Goal: Information Seeking & Learning: Learn about a topic

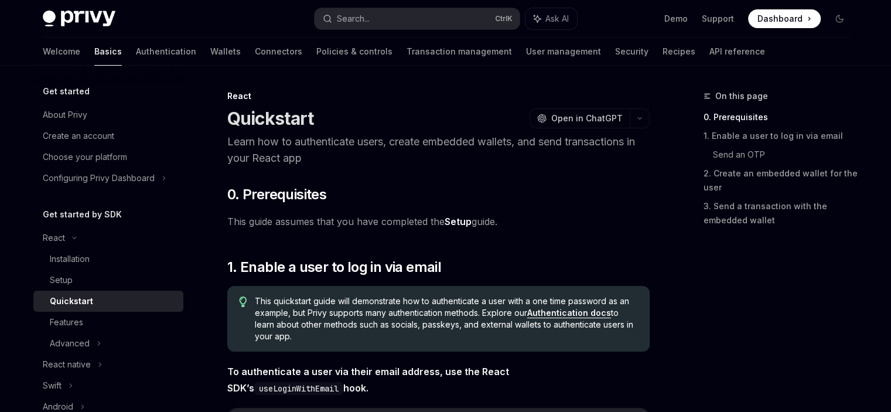
scroll to position [117, 0]
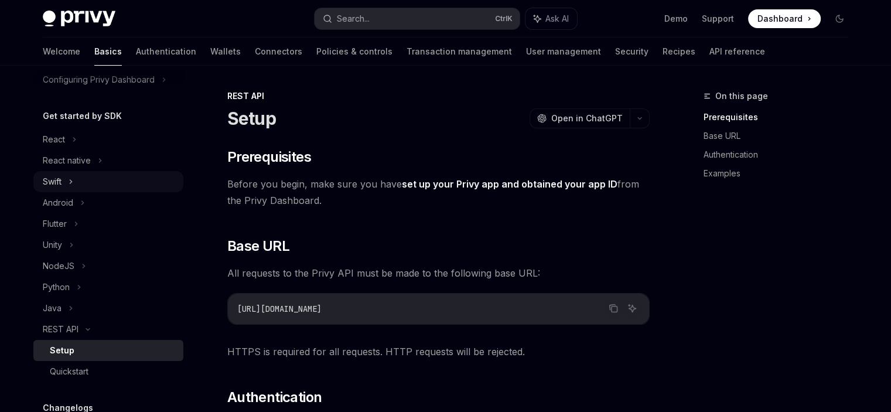
scroll to position [77, 0]
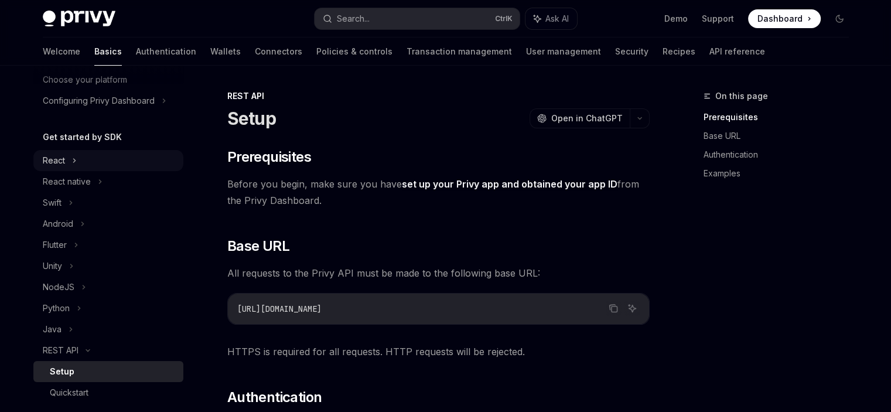
click at [67, 165] on div "React" at bounding box center [108, 160] width 150 height 21
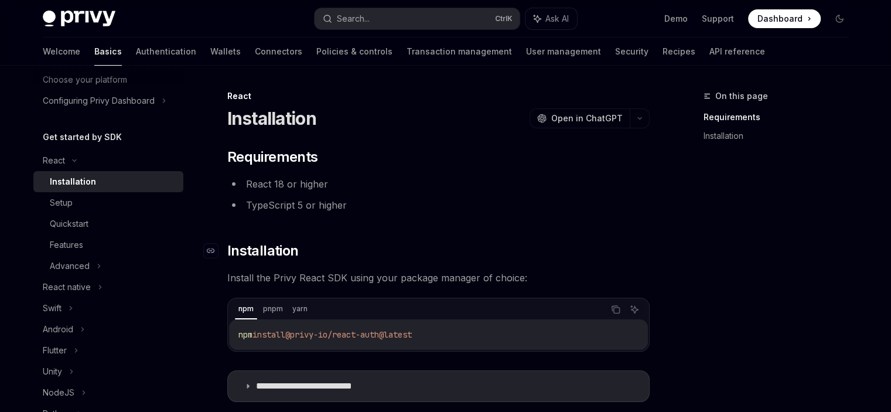
scroll to position [163, 0]
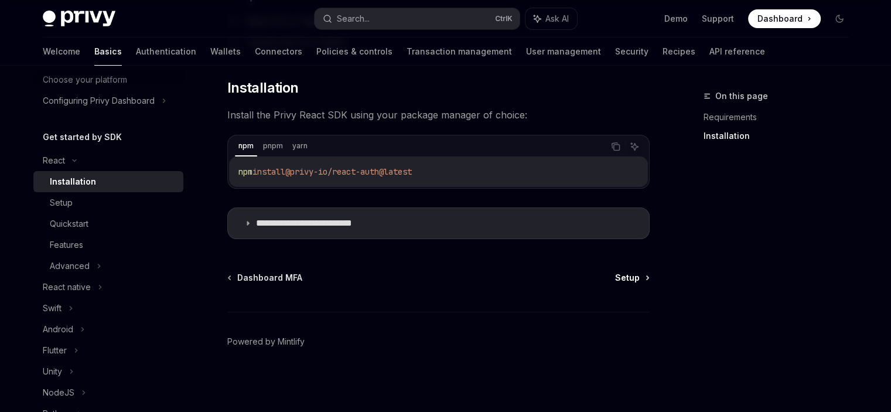
click at [623, 276] on span "Setup" at bounding box center [627, 278] width 25 height 12
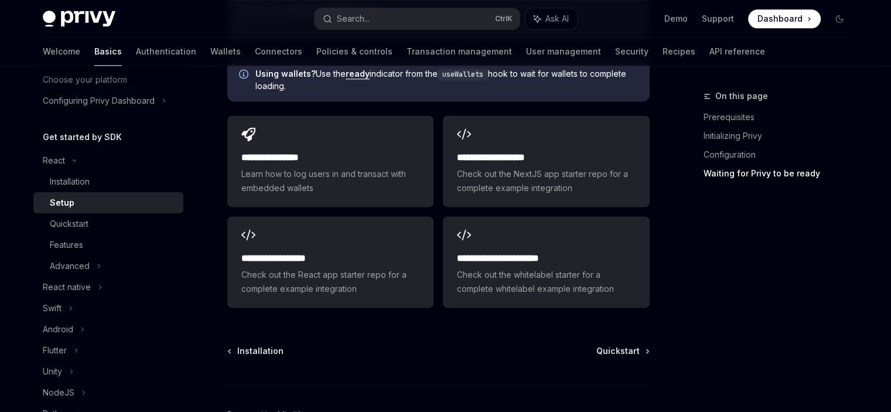
scroll to position [1696, 0]
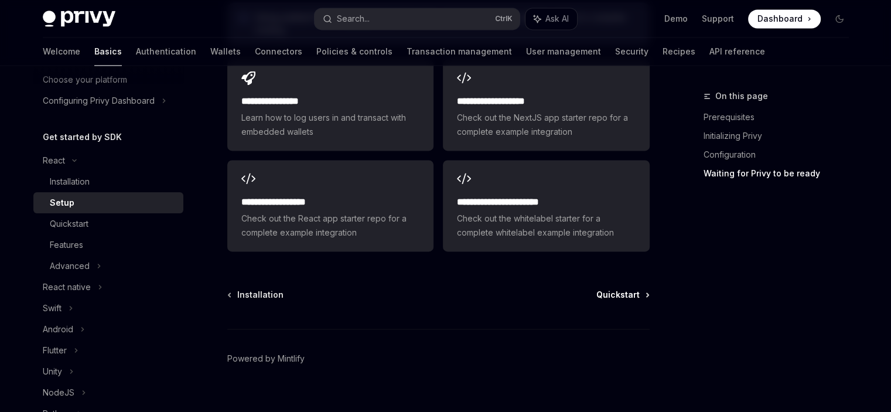
click at [626, 289] on span "Quickstart" at bounding box center [617, 295] width 43 height 12
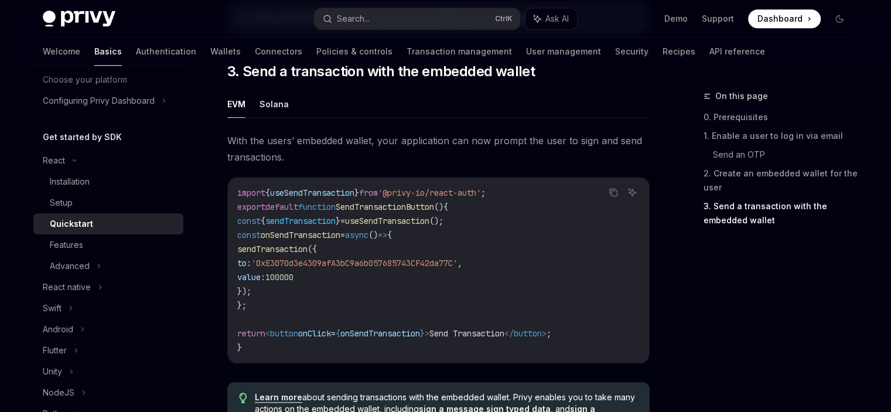
scroll to position [1286, 0]
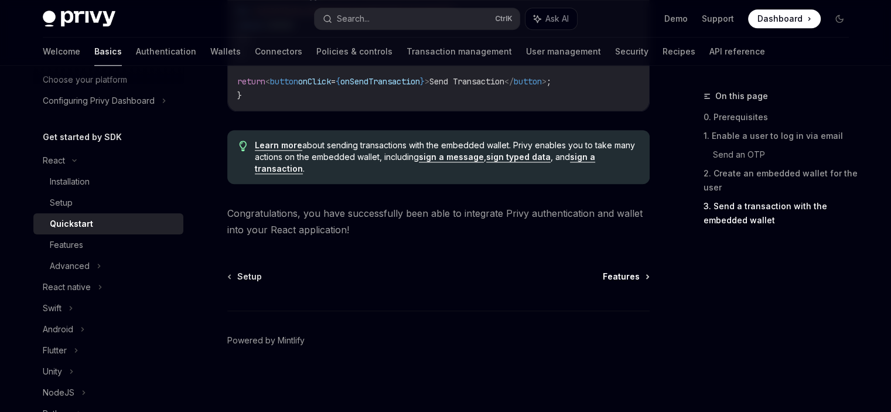
click at [634, 280] on span "Features" at bounding box center [620, 276] width 37 height 12
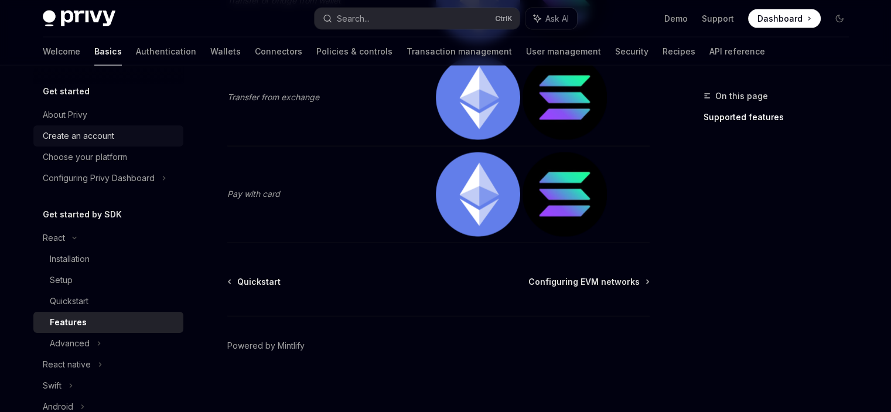
scroll to position [2304, 0]
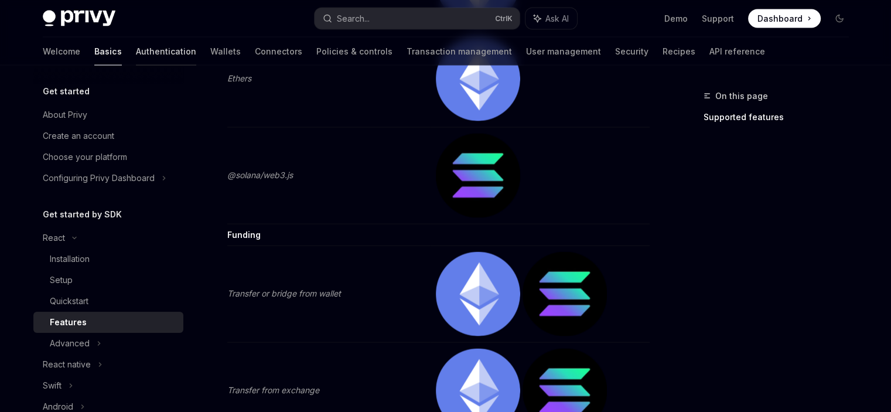
click at [136, 42] on link "Authentication" at bounding box center [166, 51] width 60 height 28
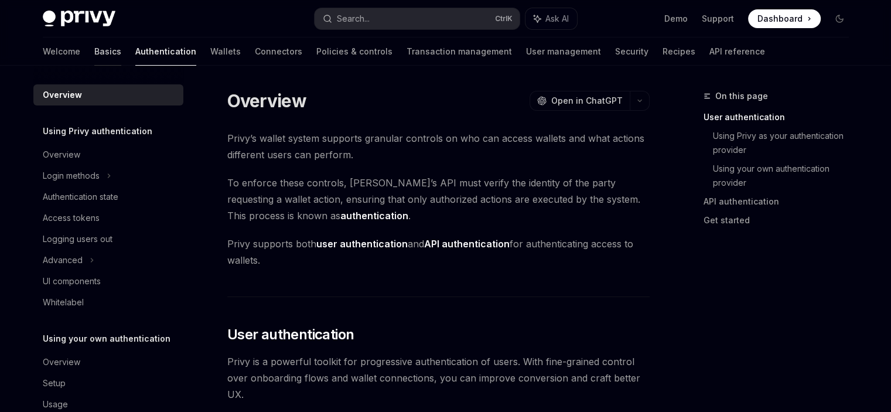
click at [94, 47] on link "Basics" at bounding box center [107, 51] width 27 height 28
type textarea "*"
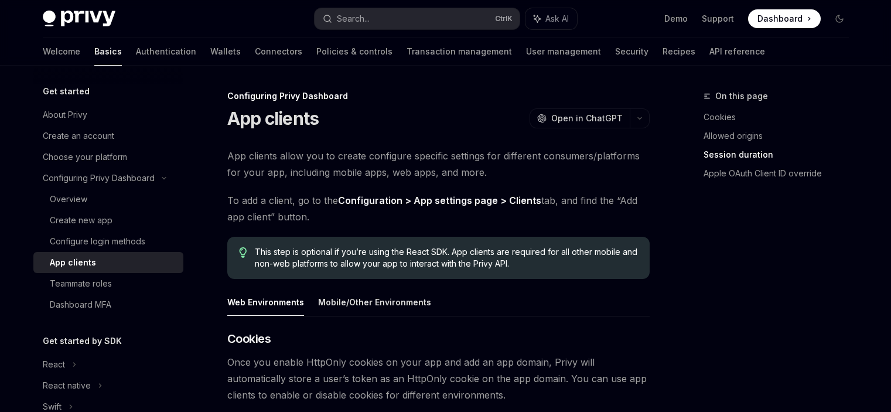
scroll to position [523, 0]
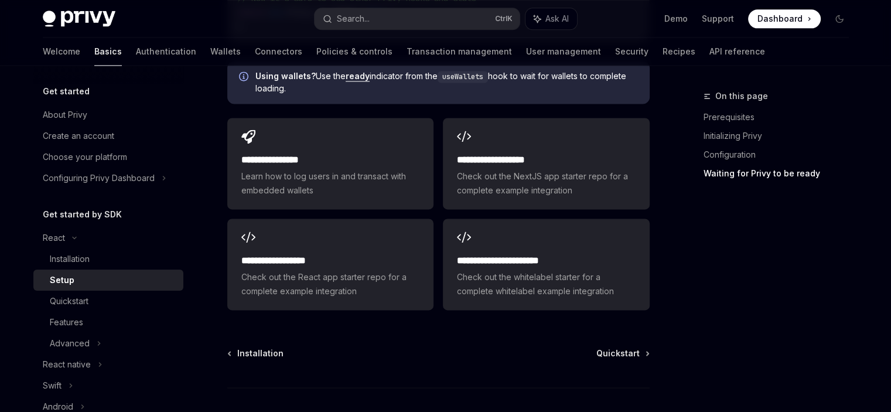
scroll to position [1639, 0]
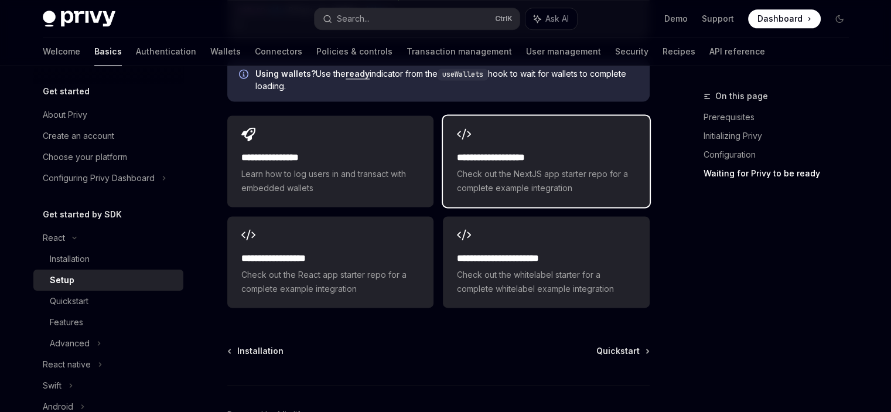
click at [500, 167] on span "Check out the NextJS app starter repo for a complete example integration" at bounding box center [546, 181] width 178 height 28
